Goal: Task Accomplishment & Management: Manage account settings

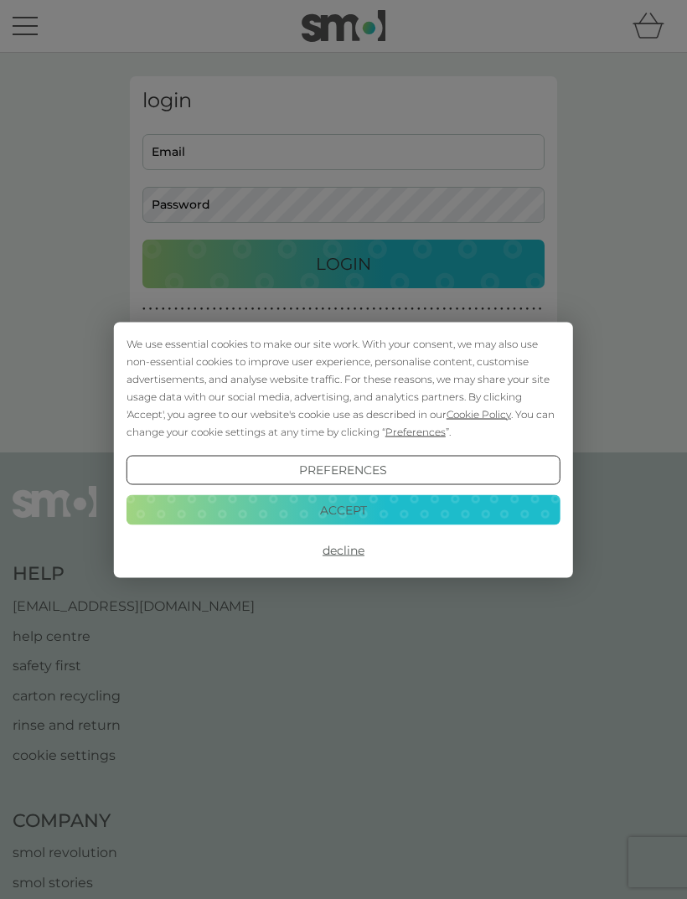
click at [369, 504] on button "Accept" at bounding box center [343, 510] width 434 height 30
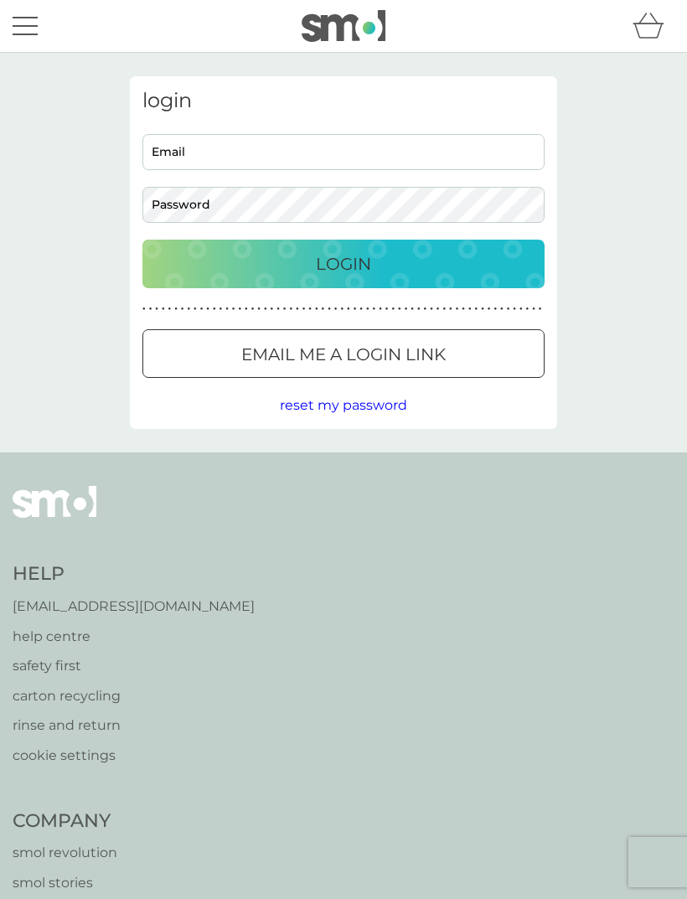
click at [354, 152] on input "Email" at bounding box center [343, 152] width 402 height 36
type input "st4@hotmail.com"
click at [343, 263] on button "Login" at bounding box center [343, 264] width 402 height 49
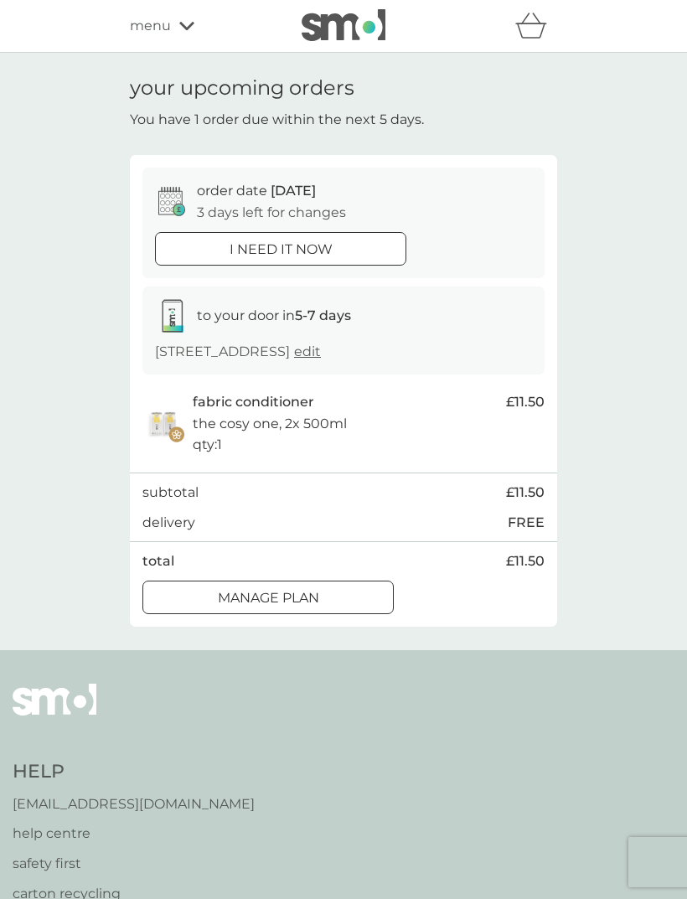
click at [271, 205] on p "3 days left for changes" at bounding box center [271, 213] width 149 height 22
click at [297, 592] on div at bounding box center [268, 598] width 60 height 18
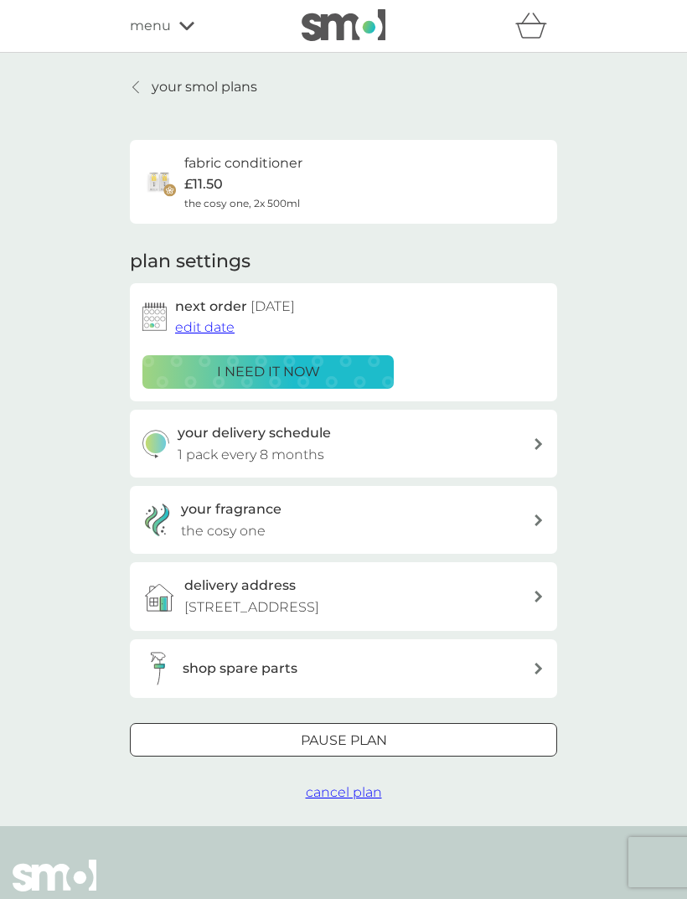
click at [213, 328] on span "edit date" at bounding box center [204, 327] width 59 height 16
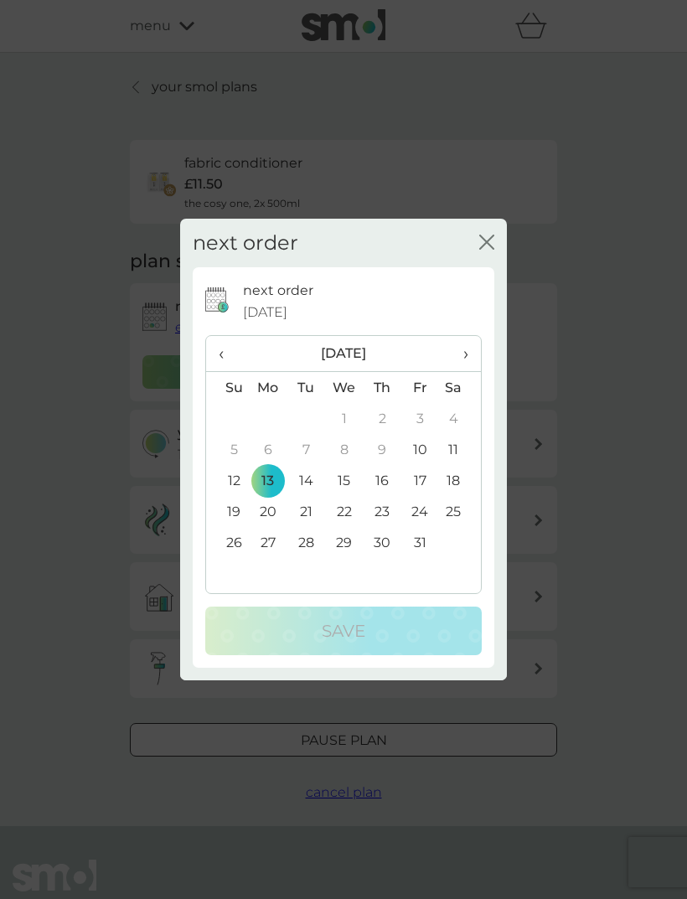
click at [273, 547] on td "27" at bounding box center [268, 542] width 39 height 31
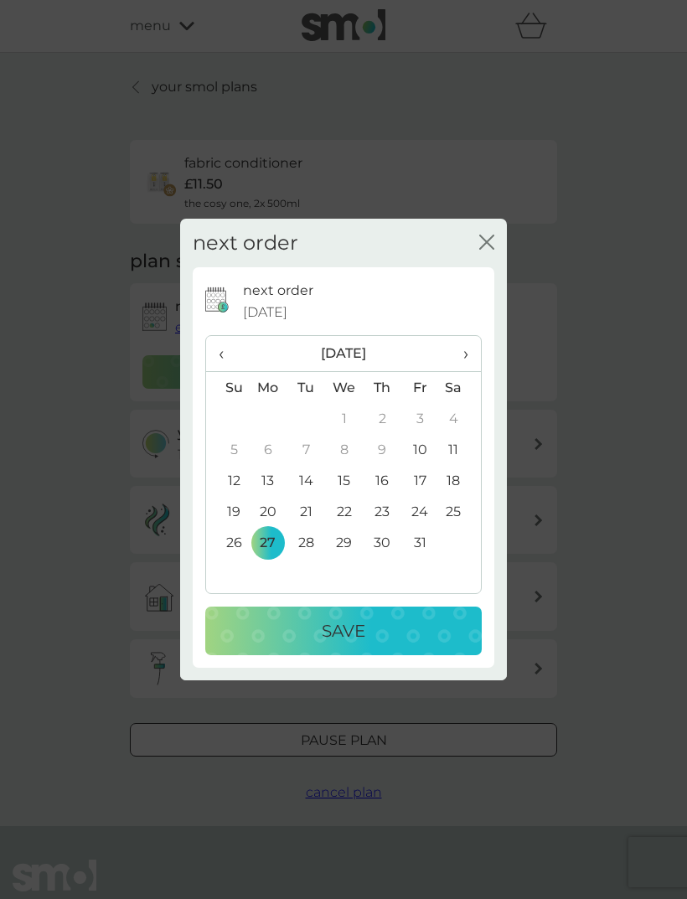
click at [354, 631] on p "Save" at bounding box center [344, 630] width 44 height 27
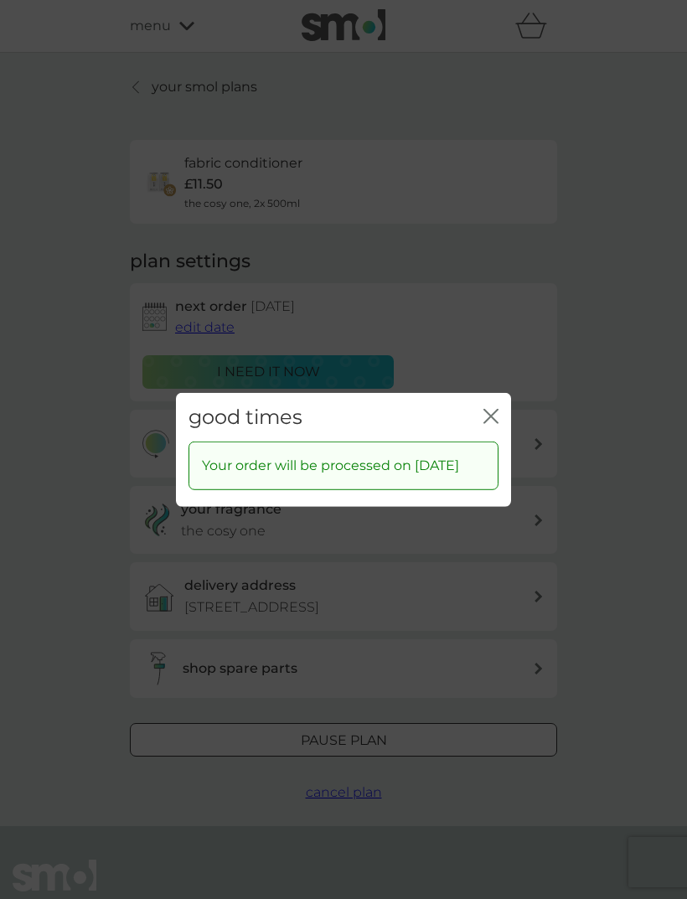
click at [482, 416] on div "good times close" at bounding box center [343, 416] width 335 height 49
click at [500, 400] on div "good times close" at bounding box center [343, 416] width 335 height 49
click at [489, 410] on icon "close" at bounding box center [490, 415] width 15 height 15
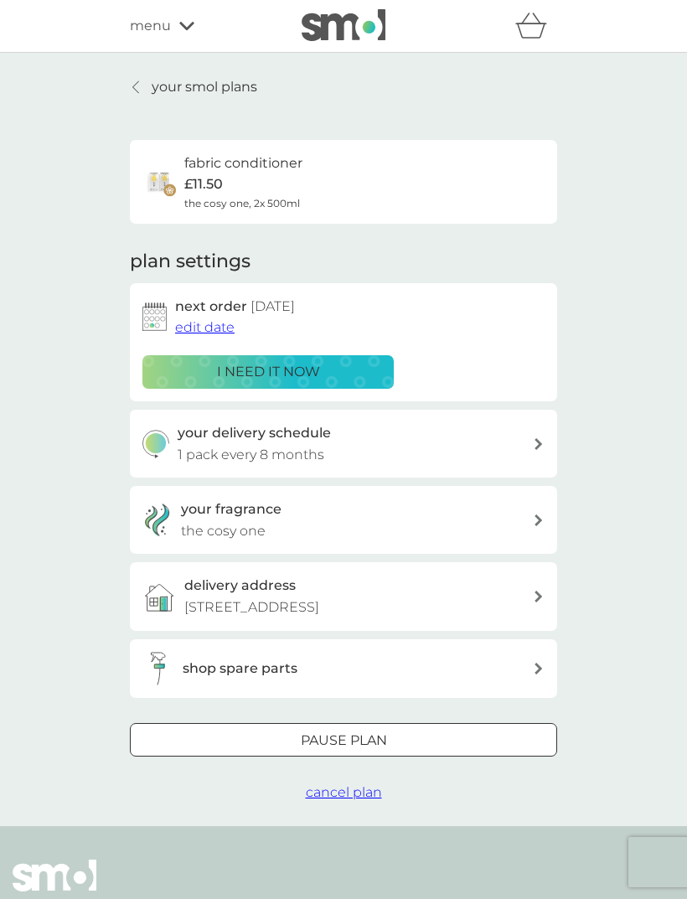
click at [188, 26] on icon at bounding box center [186, 26] width 15 height 8
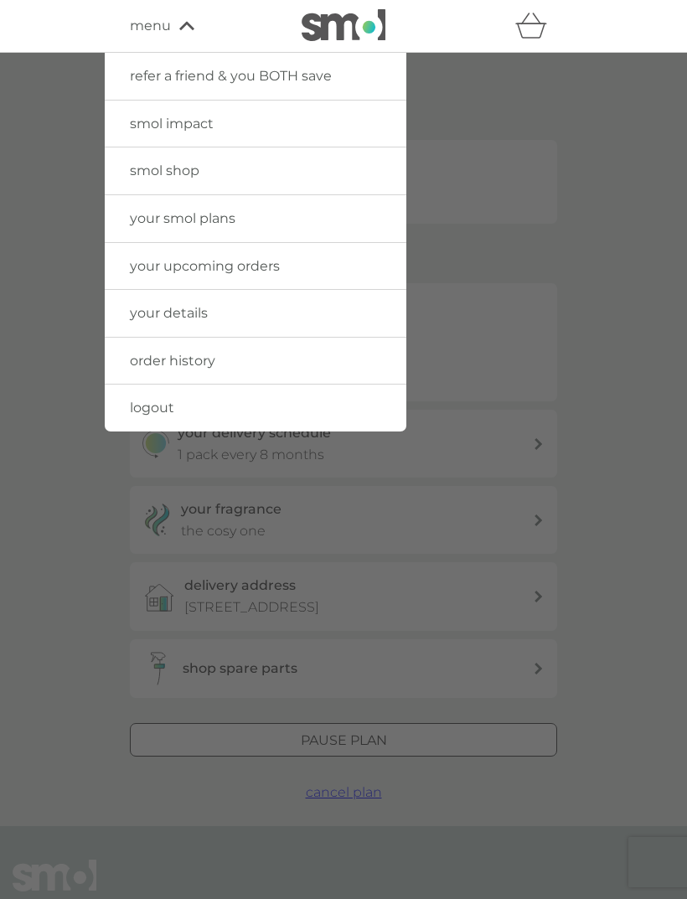
click at [196, 408] on link "logout" at bounding box center [256, 407] width 302 height 47
